Goal: Transaction & Acquisition: Purchase product/service

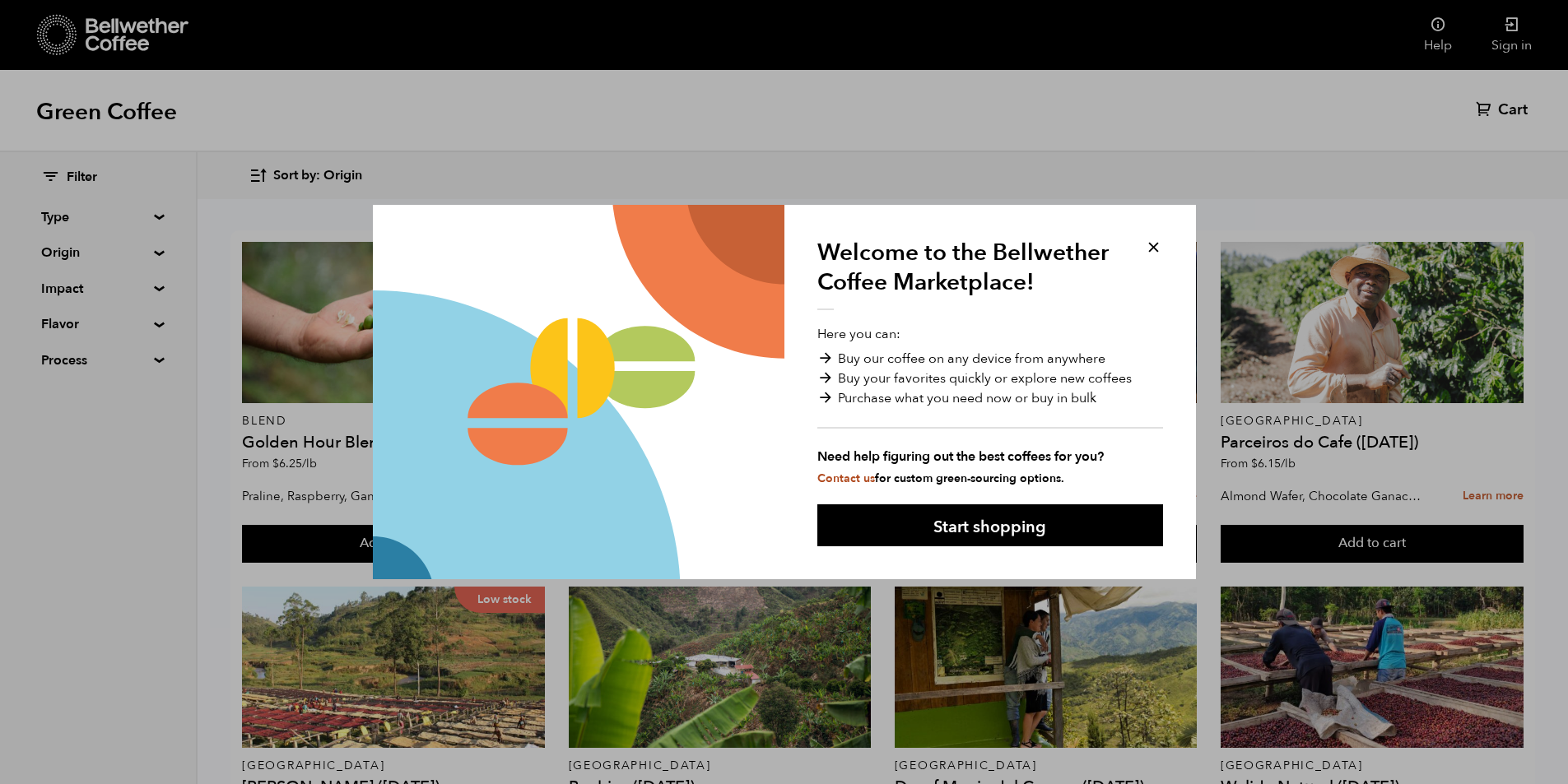
click at [1152, 241] on button at bounding box center [1154, 247] width 19 height 19
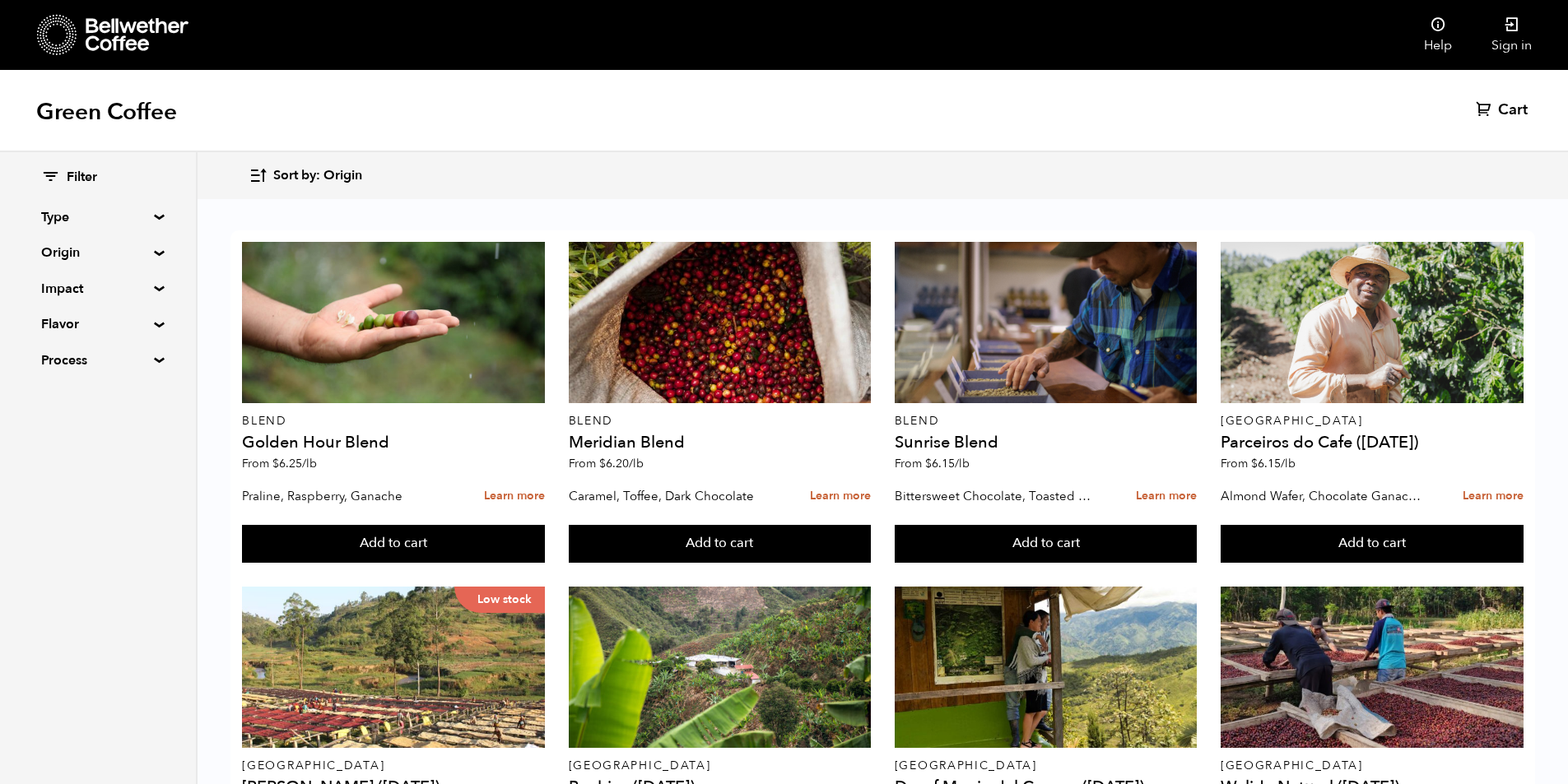
scroll to position [1207, 0]
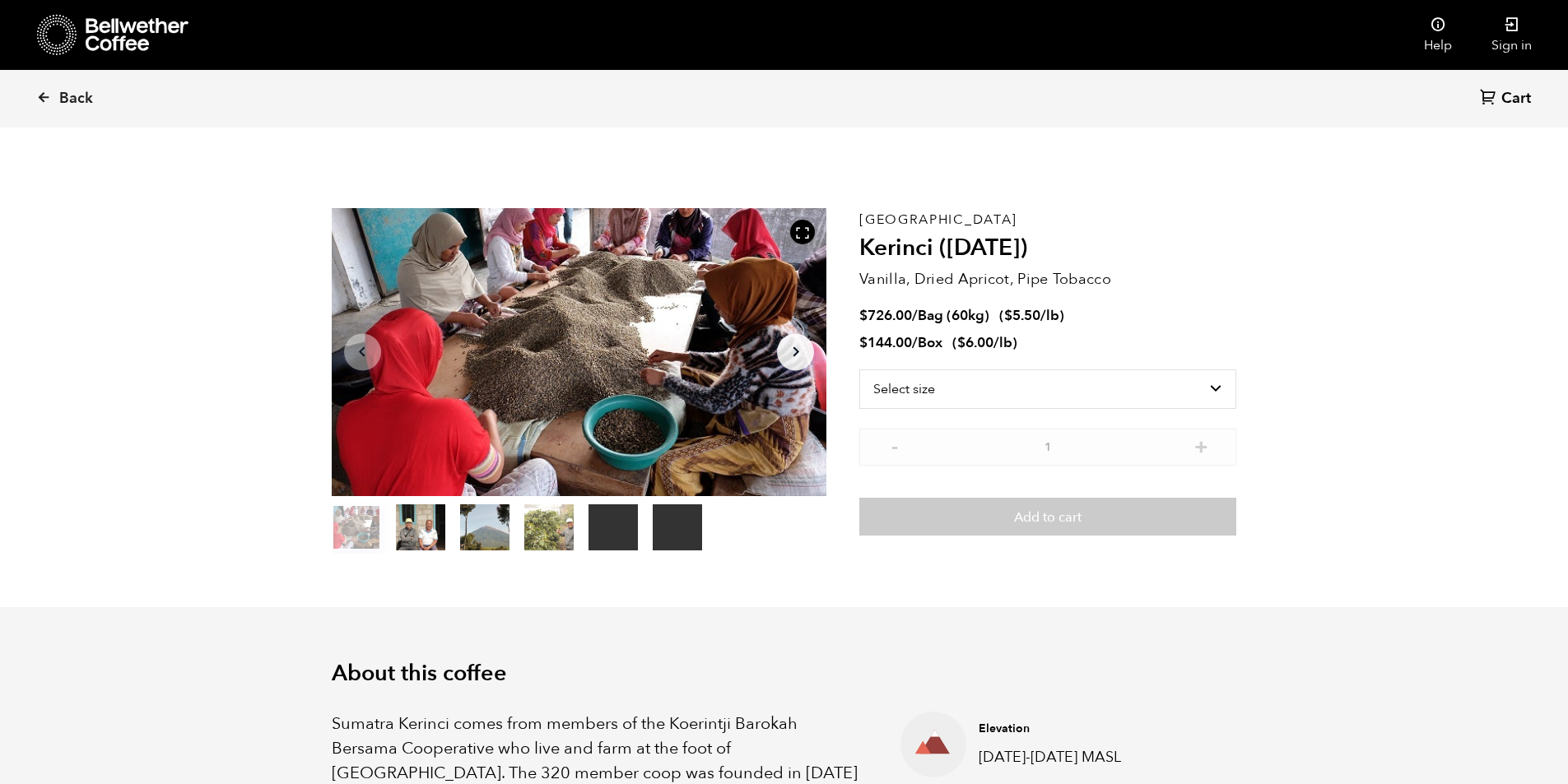
scroll to position [715, 877]
click at [1227, 391] on select "Select size Bag (60kg) (132 lbs) Box (24 lbs)" at bounding box center [1048, 388] width 377 height 39
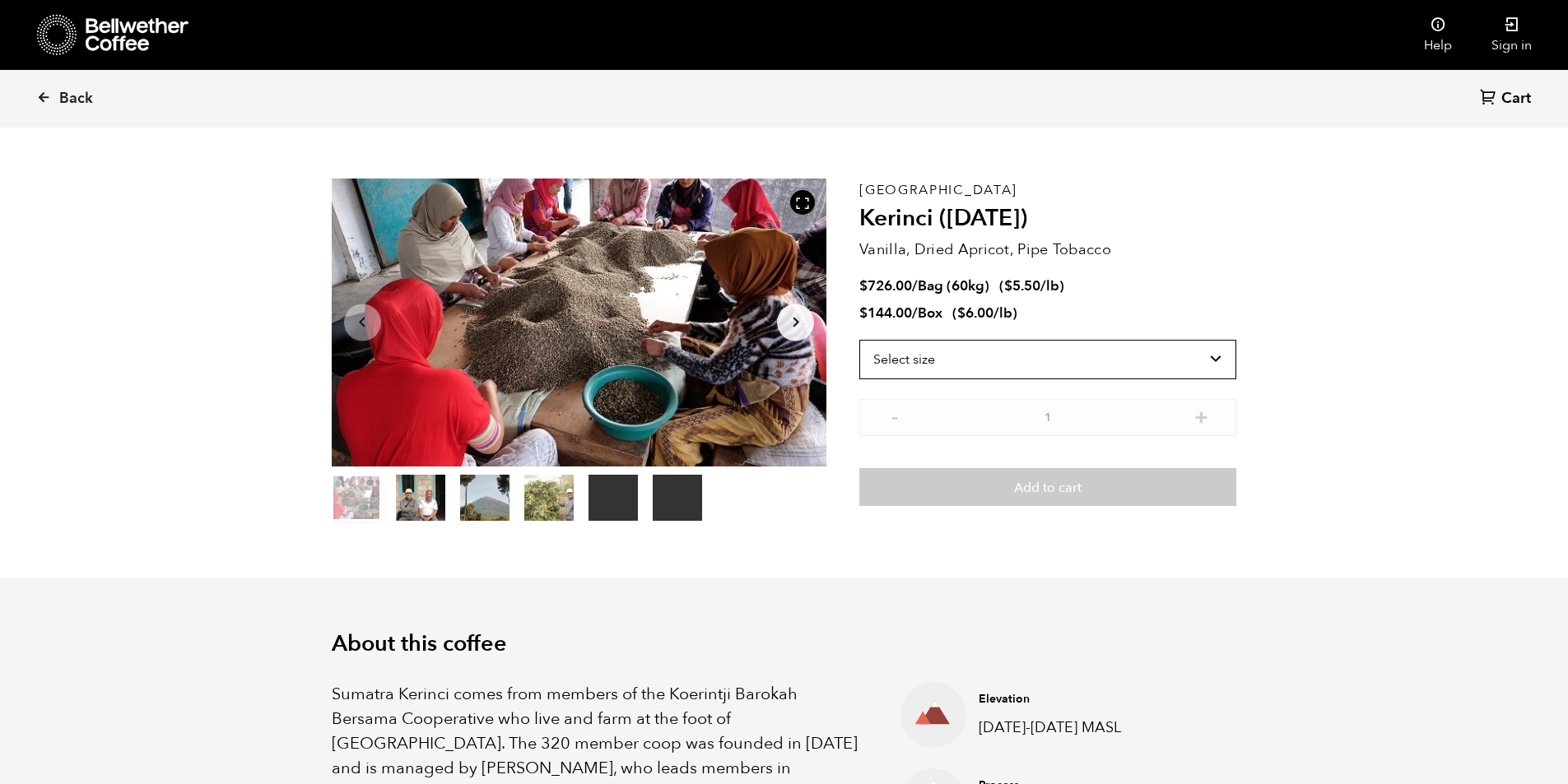
scroll to position [0, 0]
